Goal: Browse casually

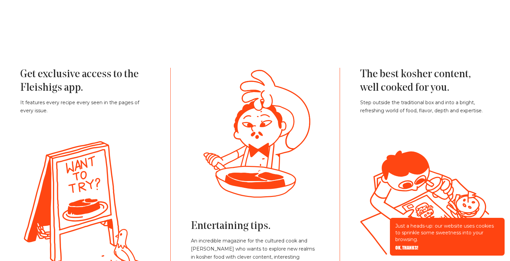
scroll to position [1544, 0]
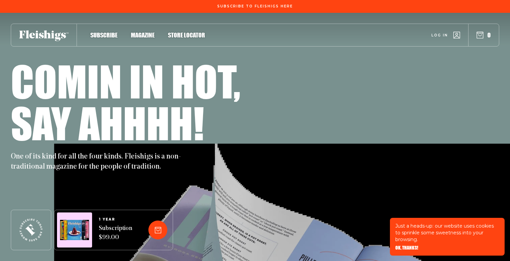
scroll to position [1490, 0]
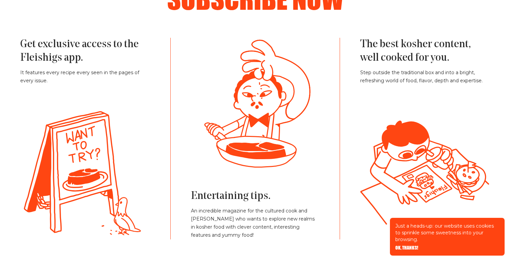
click at [292, 229] on icon at bounding box center [242, 244] width 112 height 30
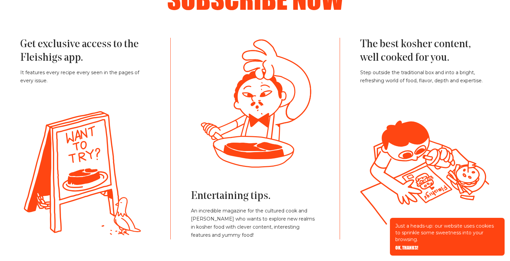
click at [292, 229] on icon at bounding box center [238, 244] width 113 height 30
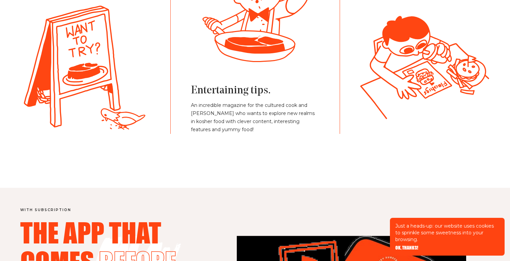
scroll to position [1745, 0]
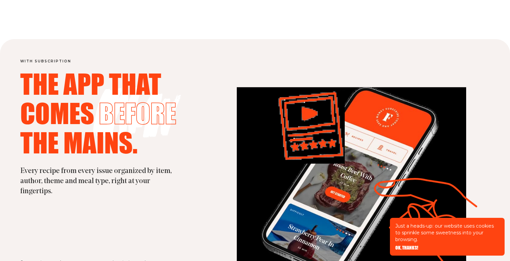
click at [296, 156] on main "Just a heads-up: our website uses cookies to sprinkle some sweetness into your …" at bounding box center [255, 233] width 510 height 3956
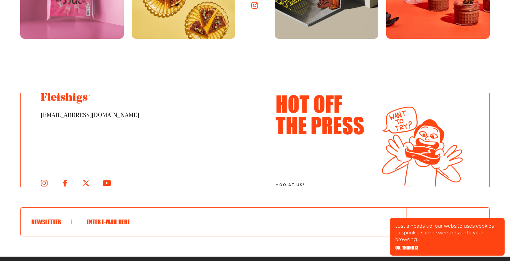
scroll to position [3694, 0]
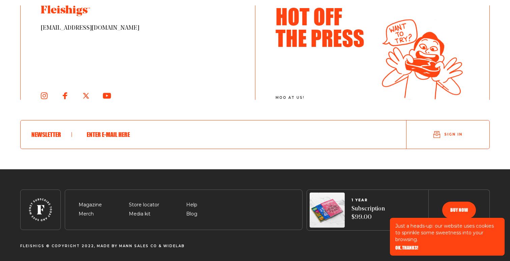
click at [296, 156] on div "hello@fleishigs.com Hot Off The Press moo at us! Newsletter Sign in" at bounding box center [255, 87] width 470 height 164
